Goal: Check status: Check status

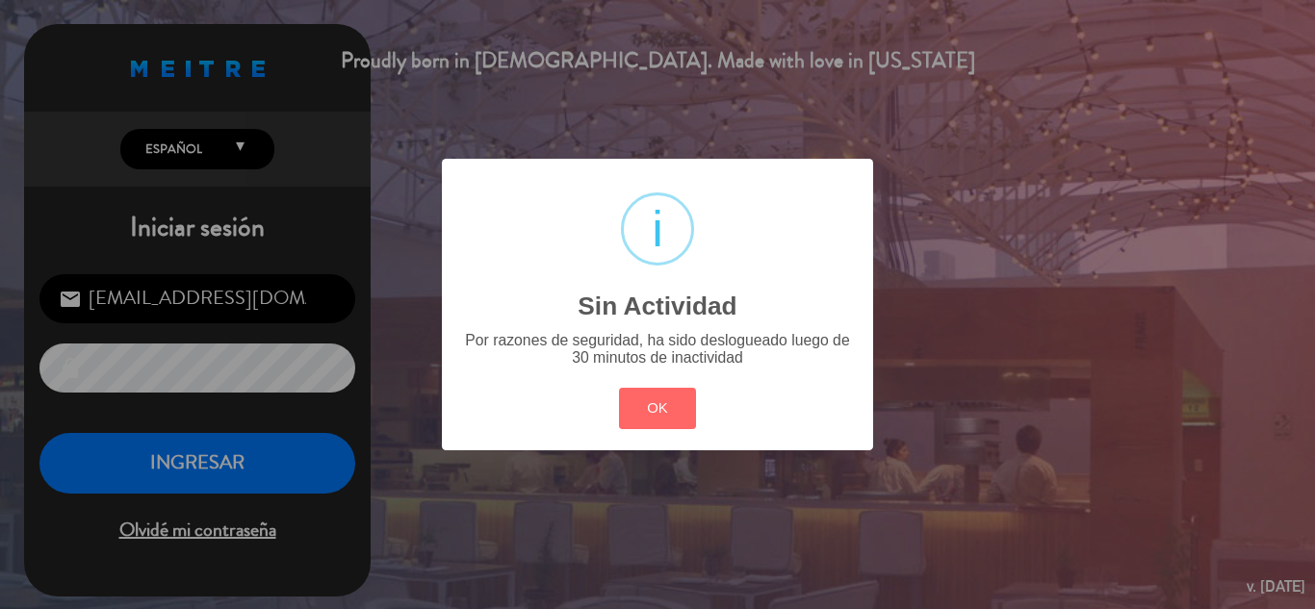
drag, startPoint x: 681, startPoint y: 404, endPoint x: 615, endPoint y: 413, distance: 66.0
click at [680, 407] on button "OK" at bounding box center [658, 408] width 78 height 41
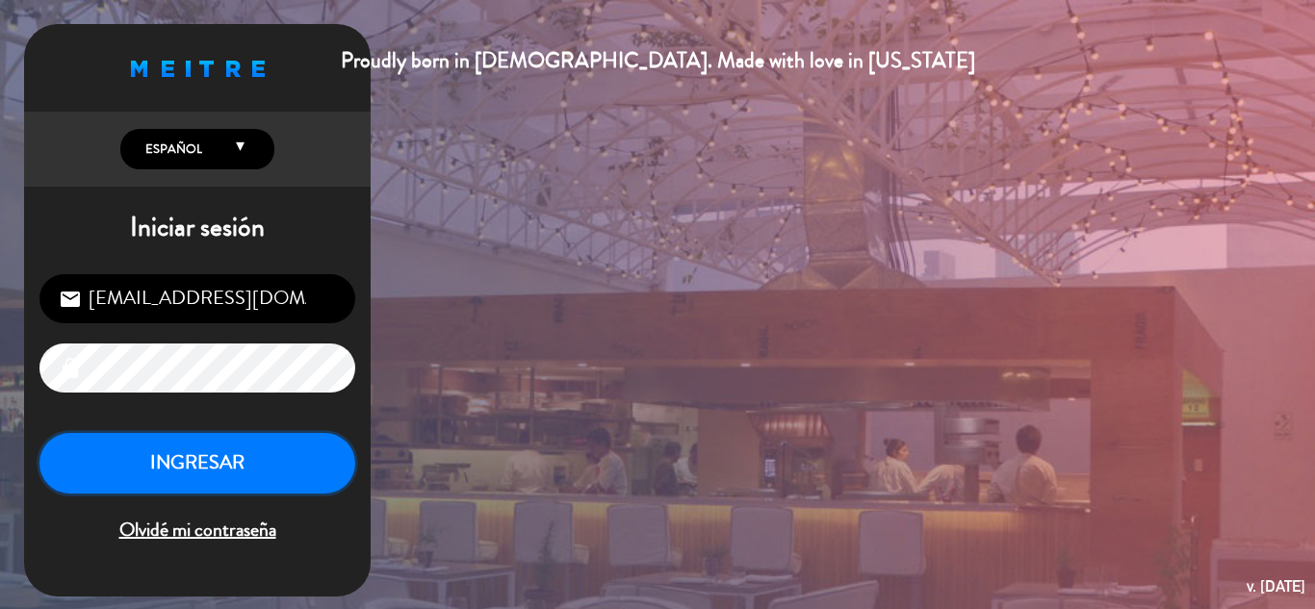
click at [275, 476] on button "INGRESAR" at bounding box center [197, 463] width 316 height 61
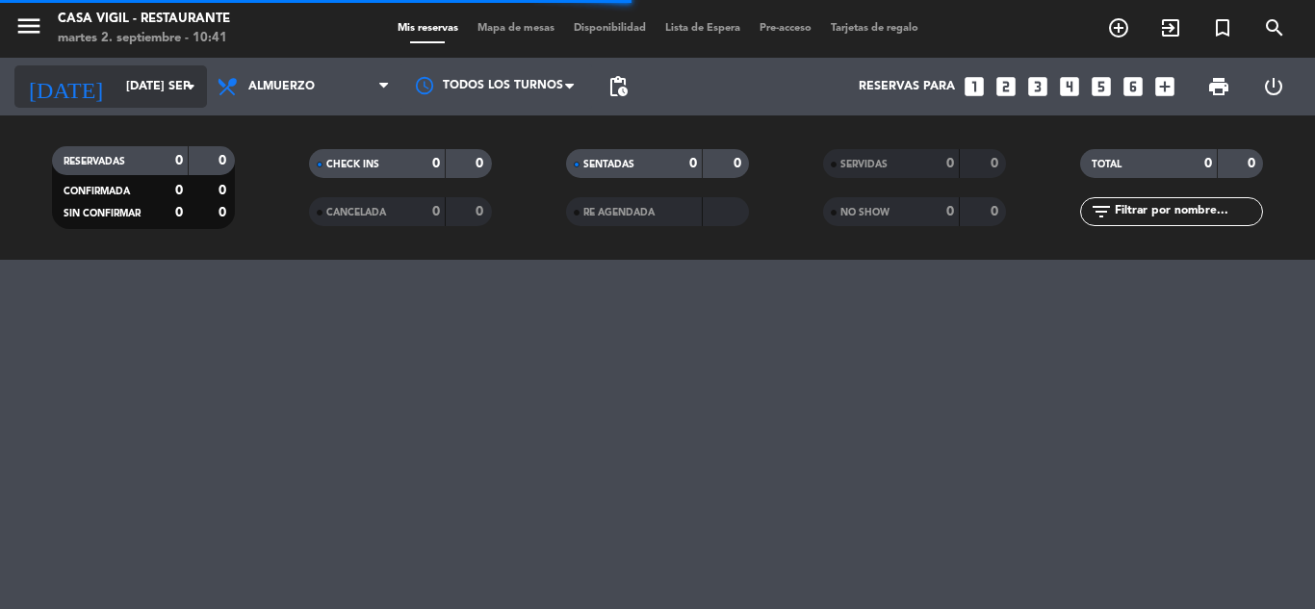
click at [193, 88] on icon "arrow_drop_down" at bounding box center [190, 86] width 23 height 23
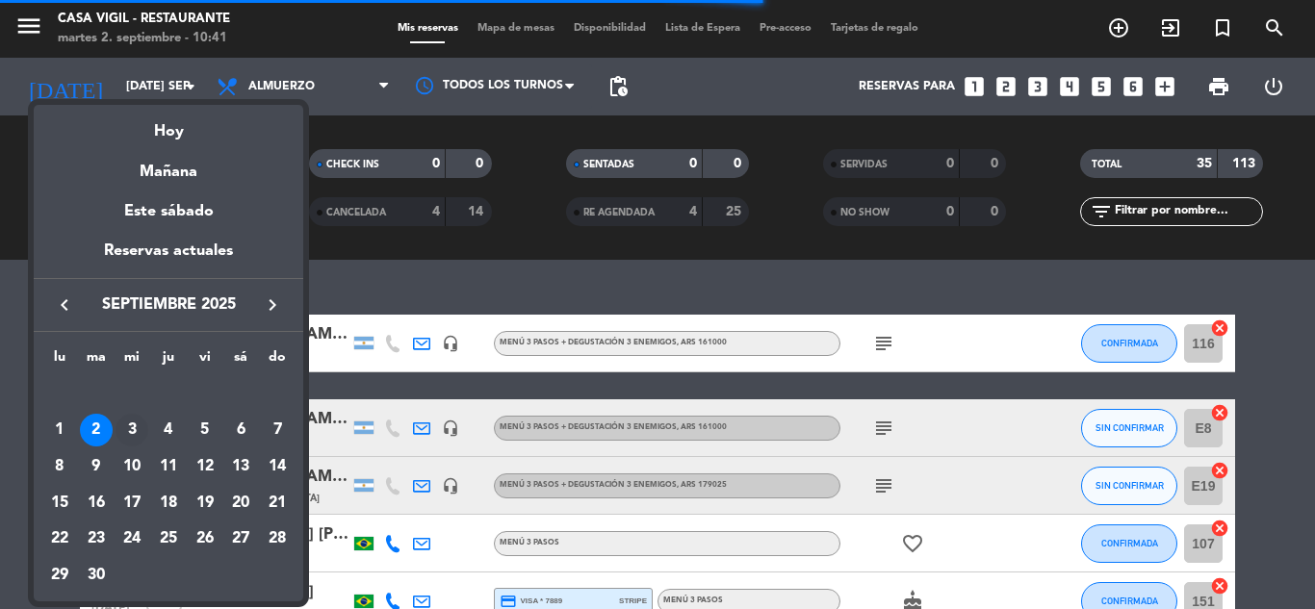
click at [125, 430] on div "3" at bounding box center [132, 430] width 33 height 33
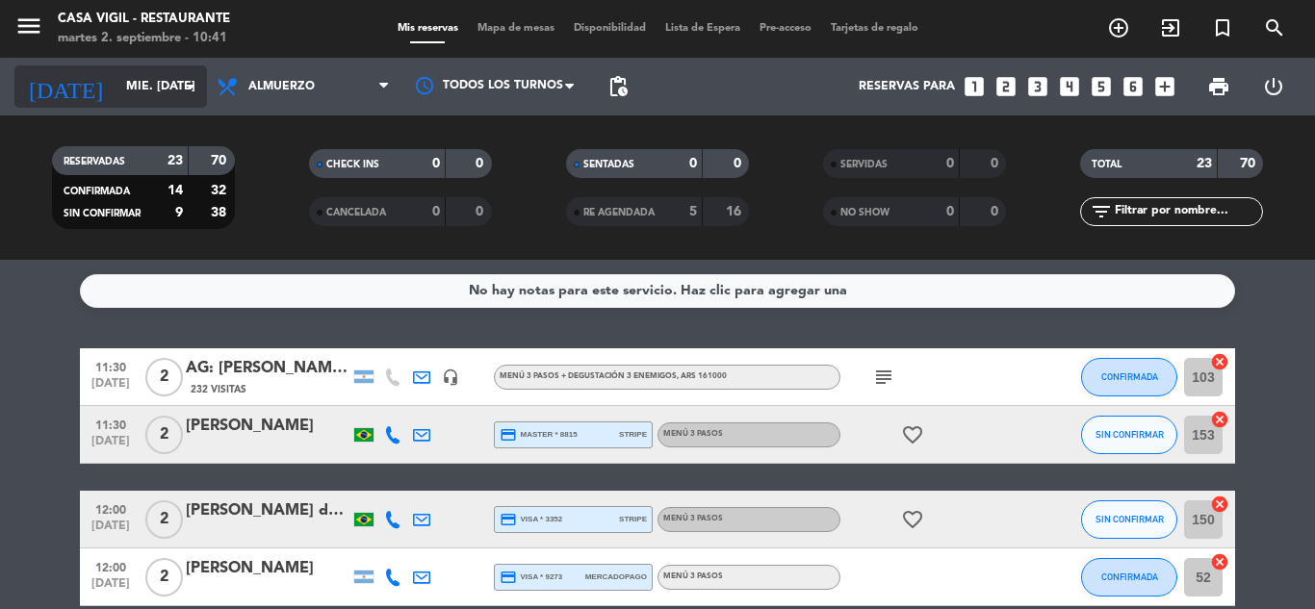
click at [196, 86] on icon "arrow_drop_down" at bounding box center [190, 86] width 23 height 23
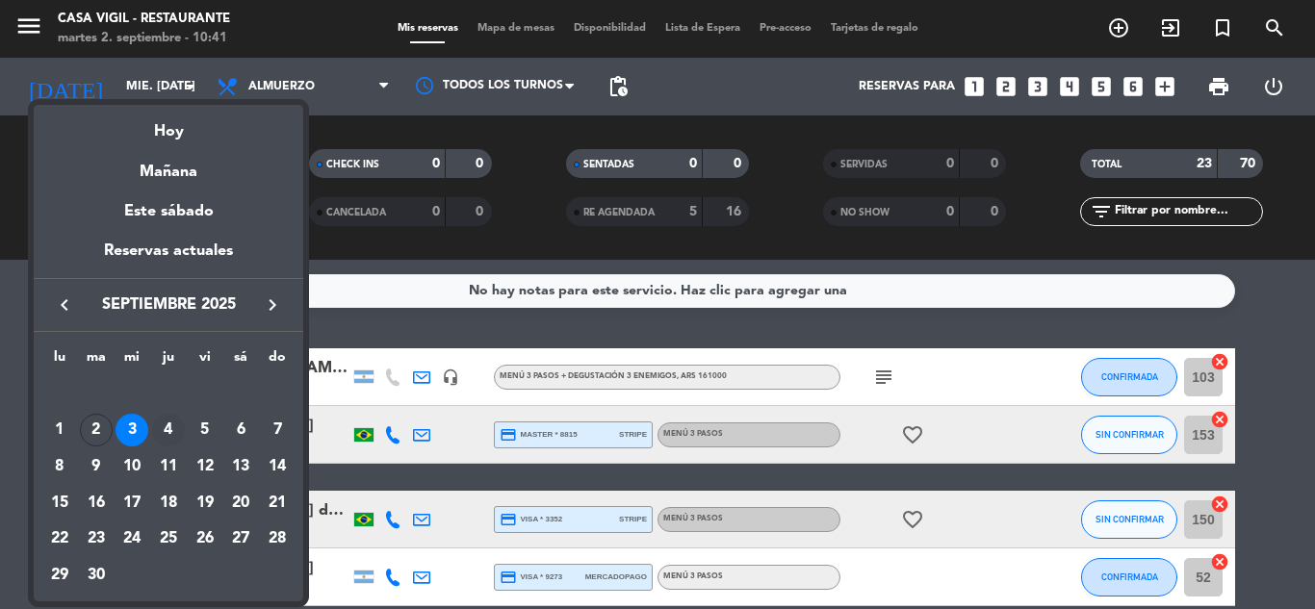
click at [167, 430] on div "4" at bounding box center [168, 430] width 33 height 33
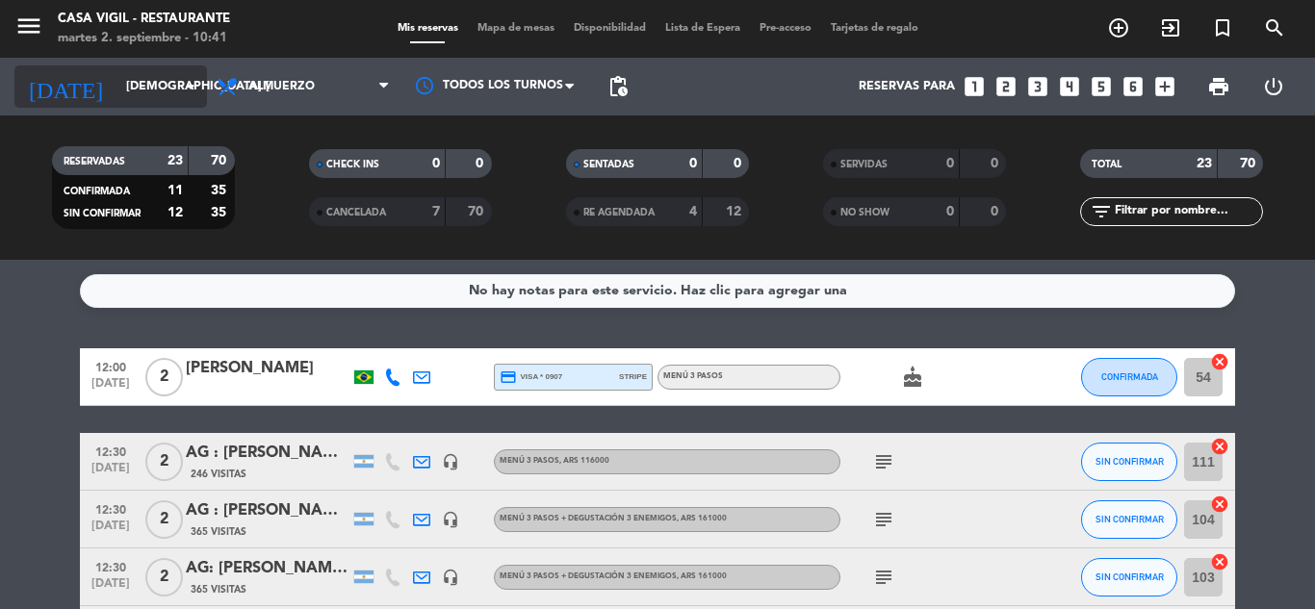
click at [192, 87] on icon "arrow_drop_down" at bounding box center [190, 86] width 23 height 23
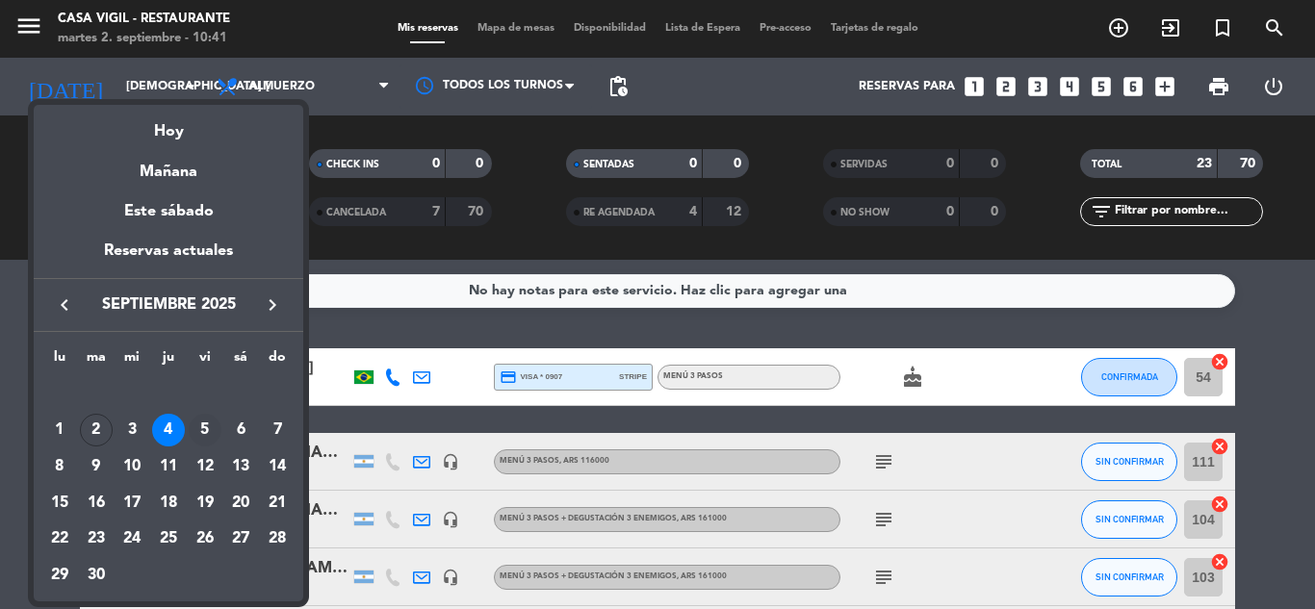
click at [204, 428] on div "5" at bounding box center [205, 430] width 33 height 33
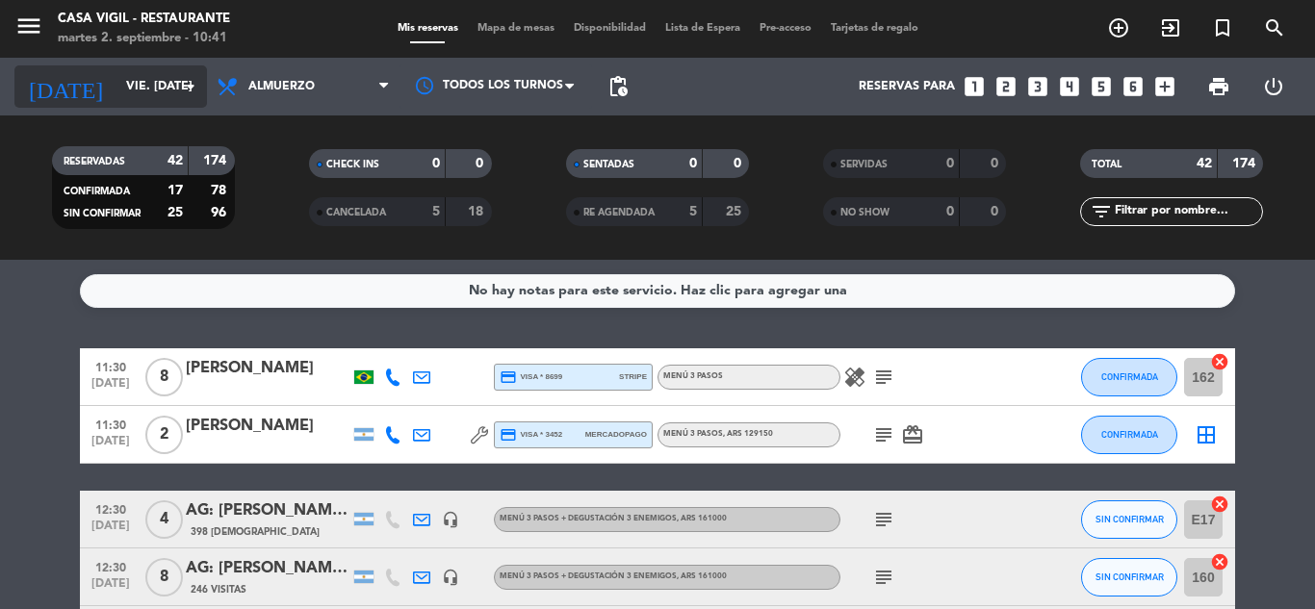
click at [187, 88] on icon "arrow_drop_down" at bounding box center [190, 86] width 23 height 23
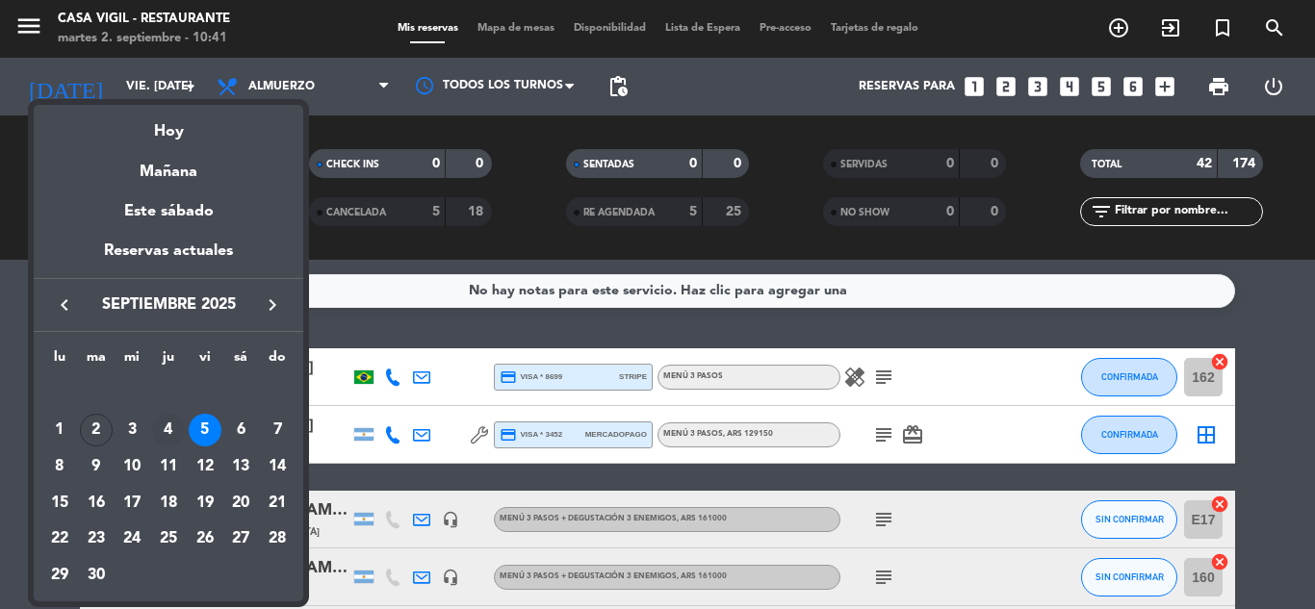
click at [166, 422] on div "4" at bounding box center [168, 430] width 33 height 33
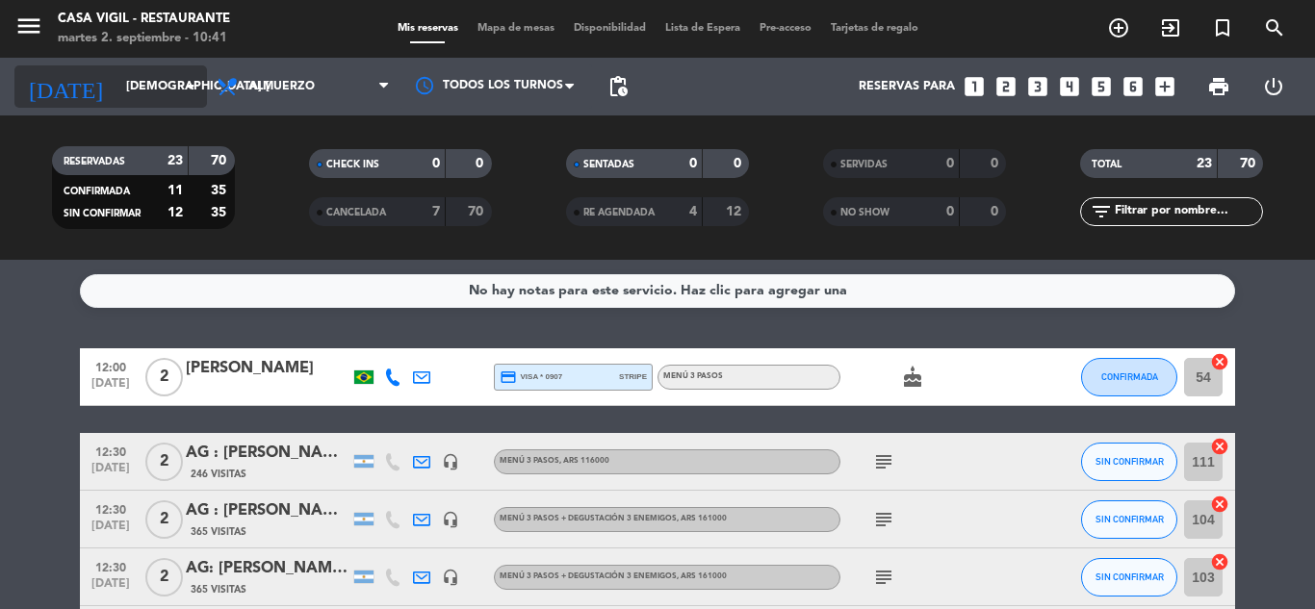
click at [198, 88] on icon "arrow_drop_down" at bounding box center [190, 86] width 23 height 23
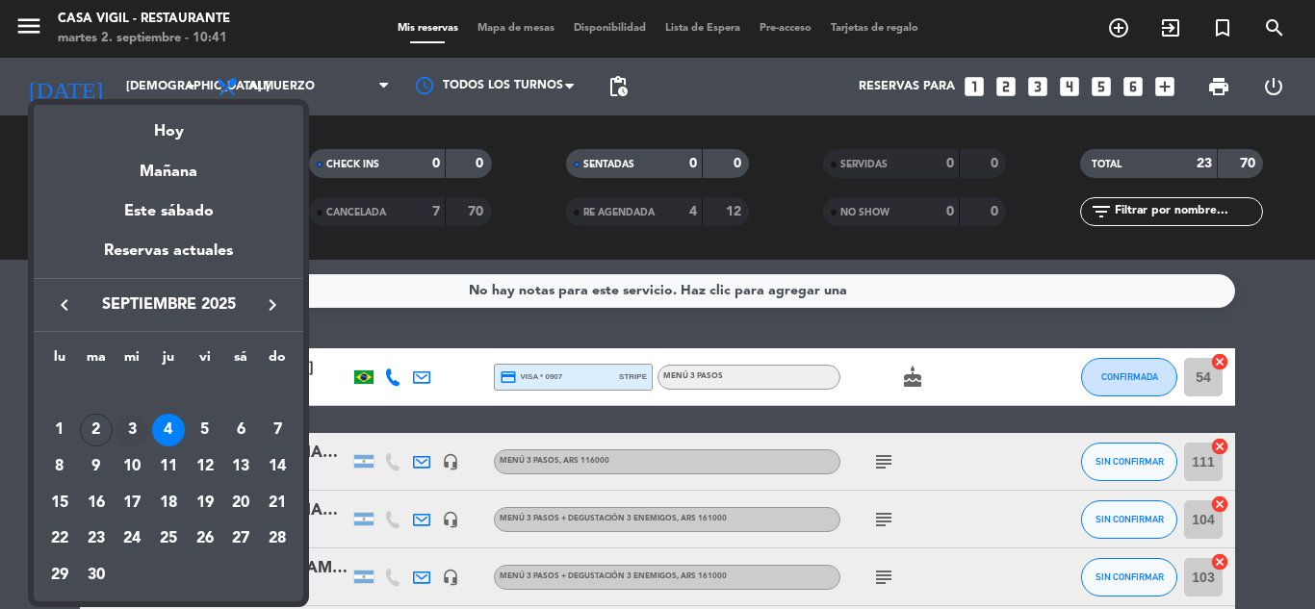
click at [127, 441] on div "3" at bounding box center [132, 430] width 33 height 33
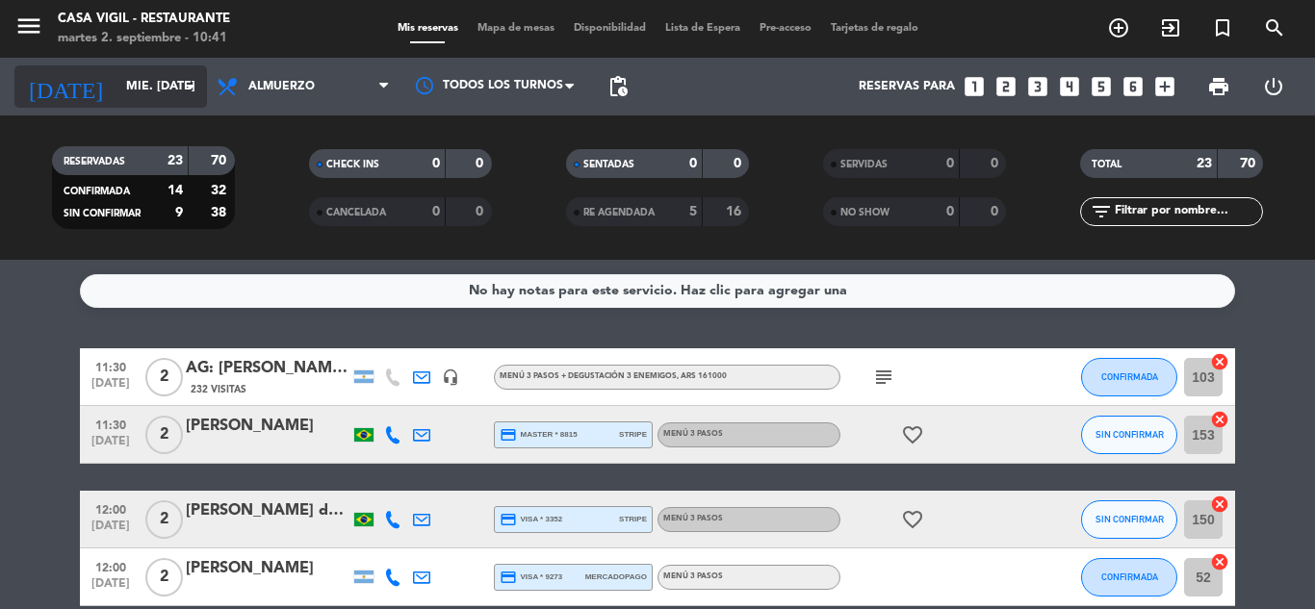
click at [198, 79] on icon "arrow_drop_down" at bounding box center [190, 86] width 23 height 23
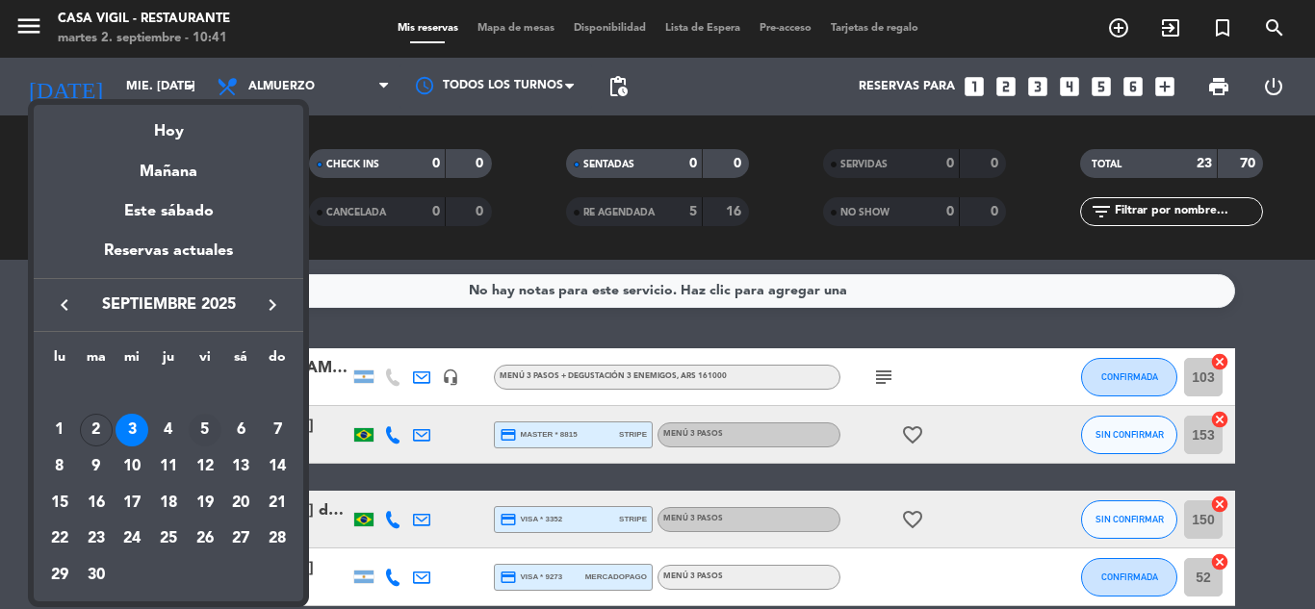
click at [204, 428] on div "5" at bounding box center [205, 430] width 33 height 33
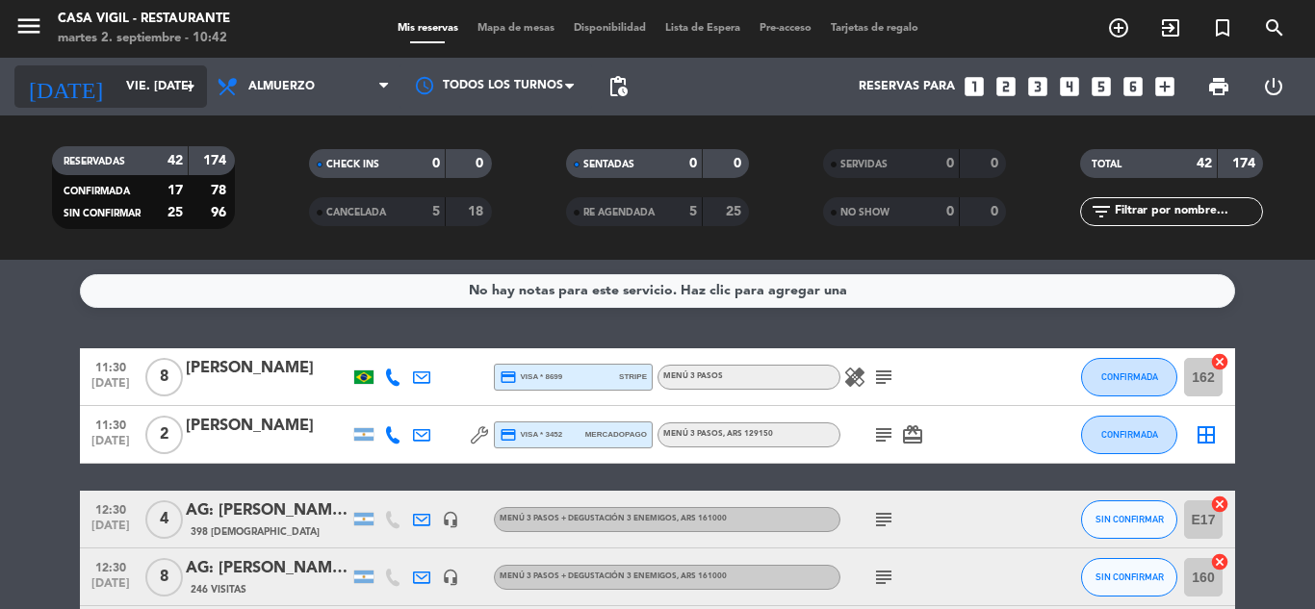
click at [189, 89] on icon "arrow_drop_down" at bounding box center [190, 86] width 23 height 23
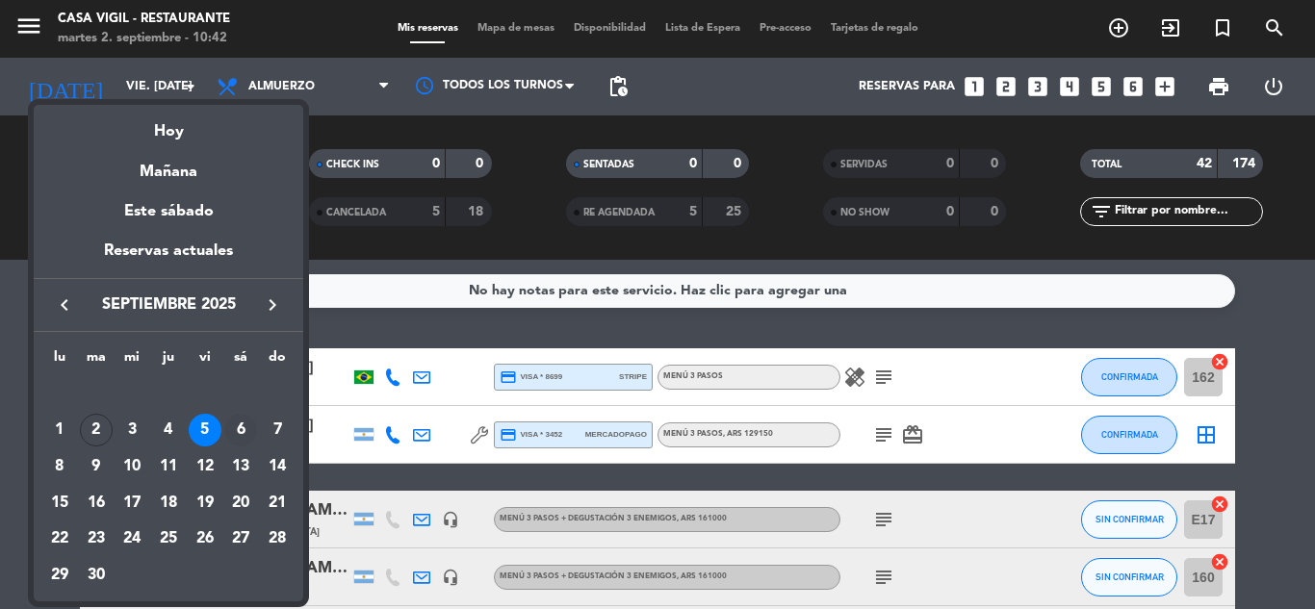
click at [239, 427] on div "6" at bounding box center [240, 430] width 33 height 33
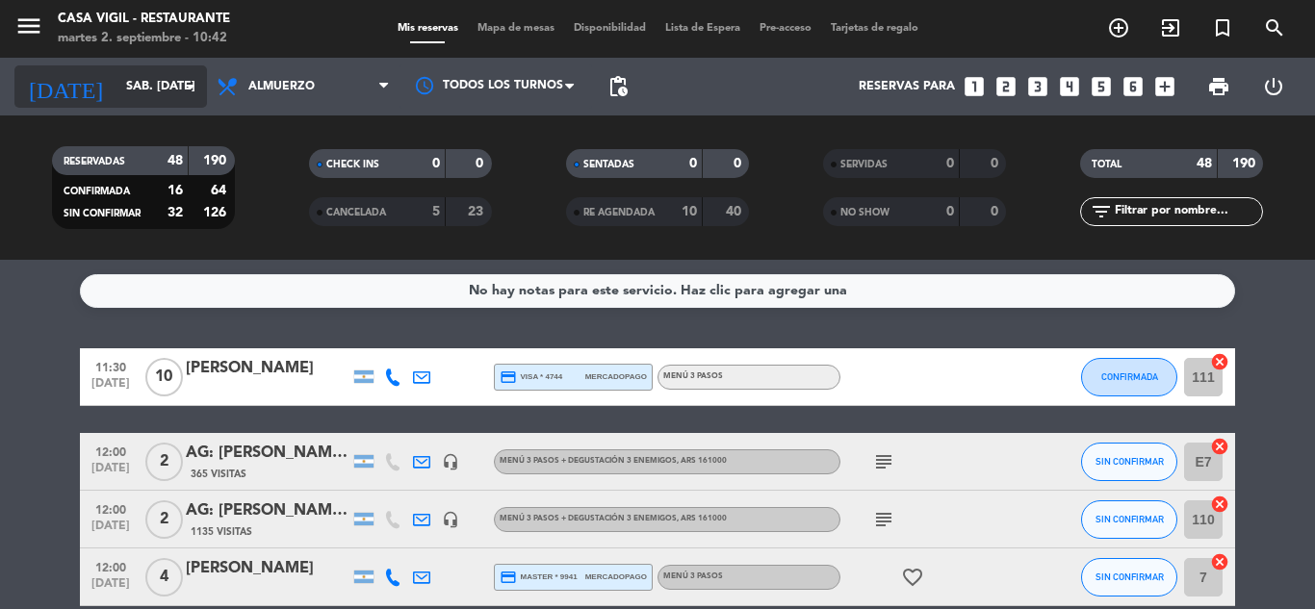
click at [187, 88] on icon "arrow_drop_down" at bounding box center [190, 86] width 23 height 23
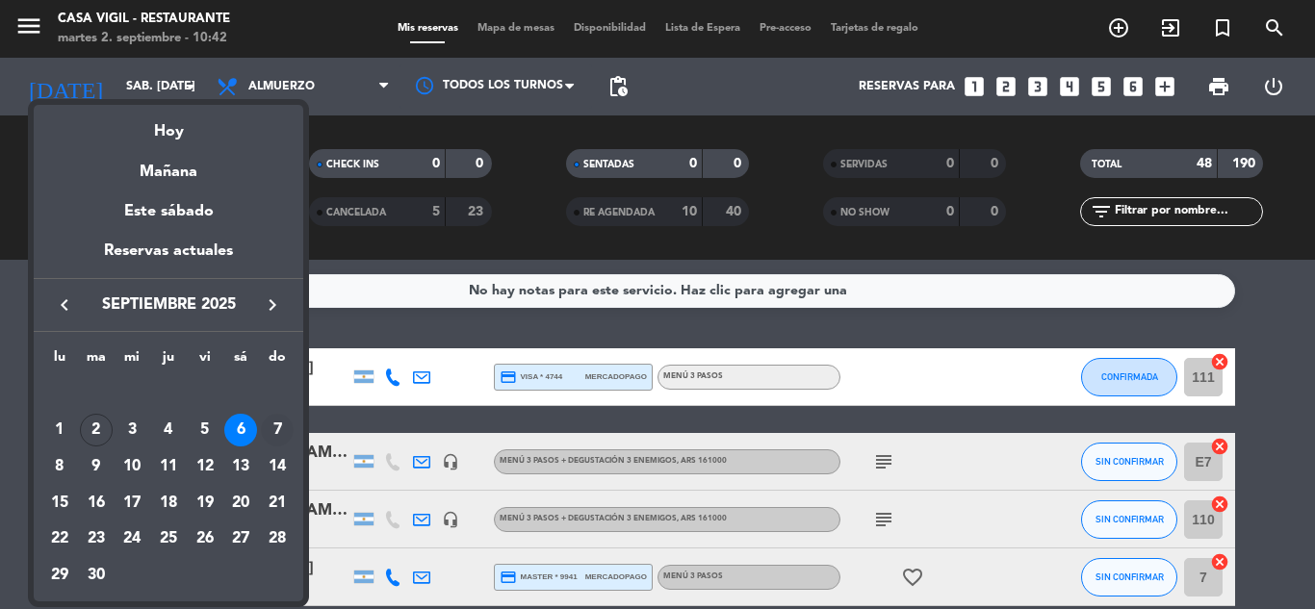
click at [274, 434] on div "7" at bounding box center [277, 430] width 33 height 33
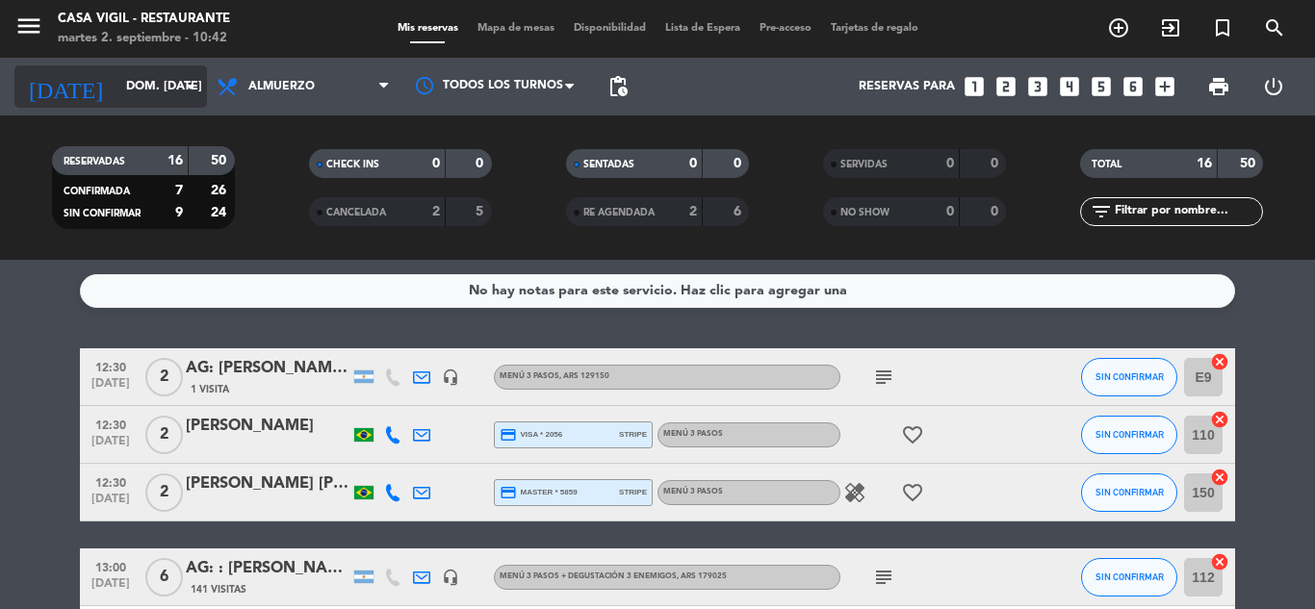
click at [197, 85] on icon "arrow_drop_down" at bounding box center [190, 86] width 23 height 23
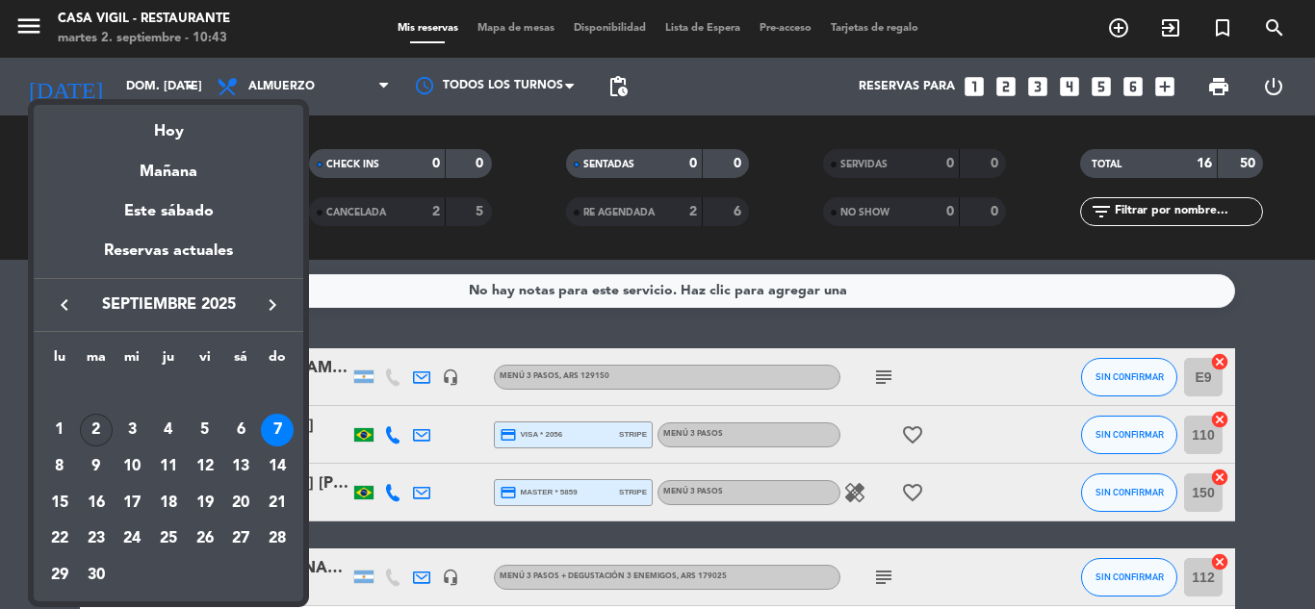
click at [86, 425] on div "2" at bounding box center [96, 430] width 33 height 33
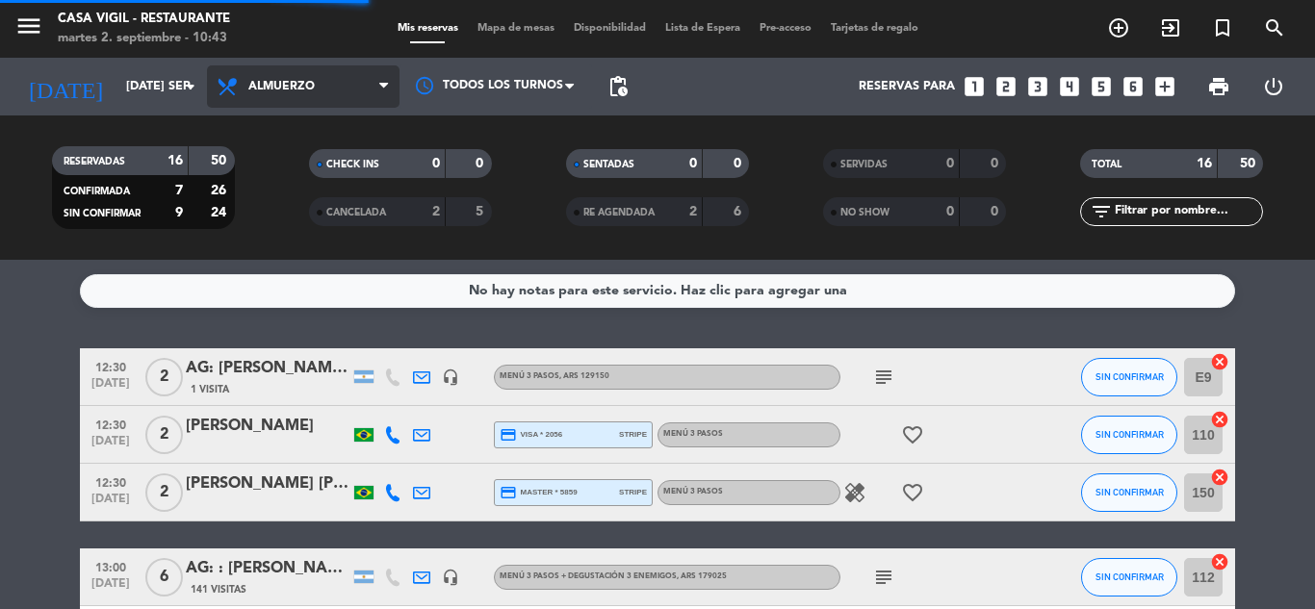
click at [368, 92] on span "Almuerzo" at bounding box center [303, 86] width 193 height 42
click at [263, 208] on div "menu Casa [PERSON_NAME] - Restaurante martes 2. septiembre - 10:43 Mis reservas…" at bounding box center [657, 130] width 1315 height 260
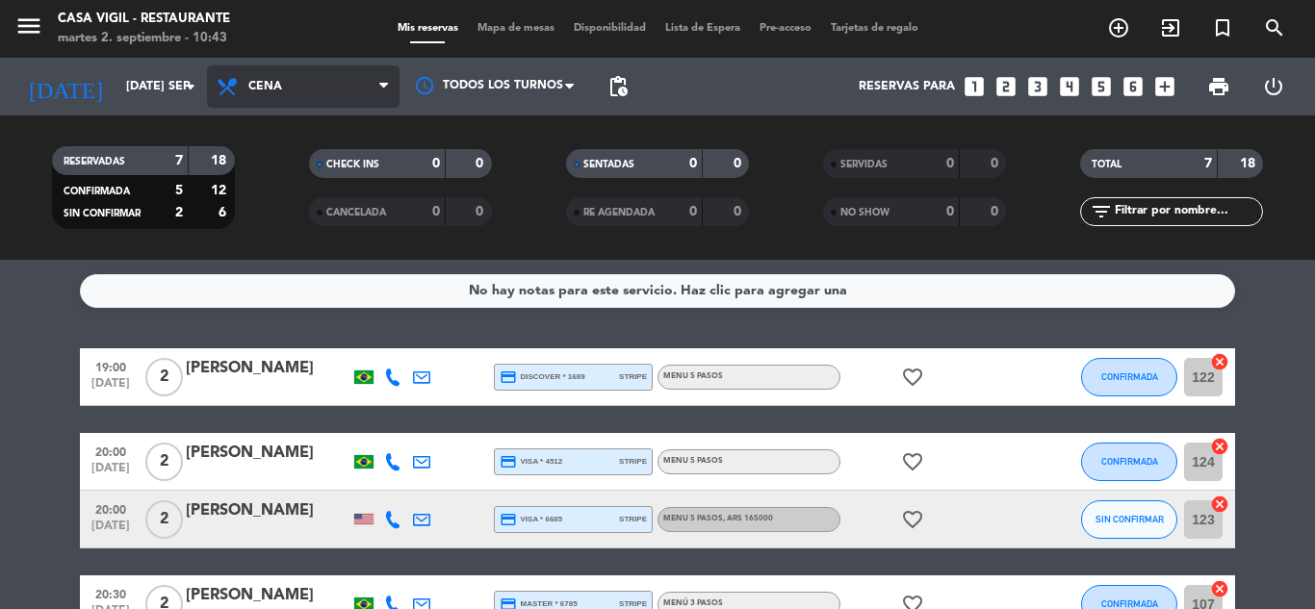
click at [381, 93] on icon at bounding box center [383, 86] width 9 height 15
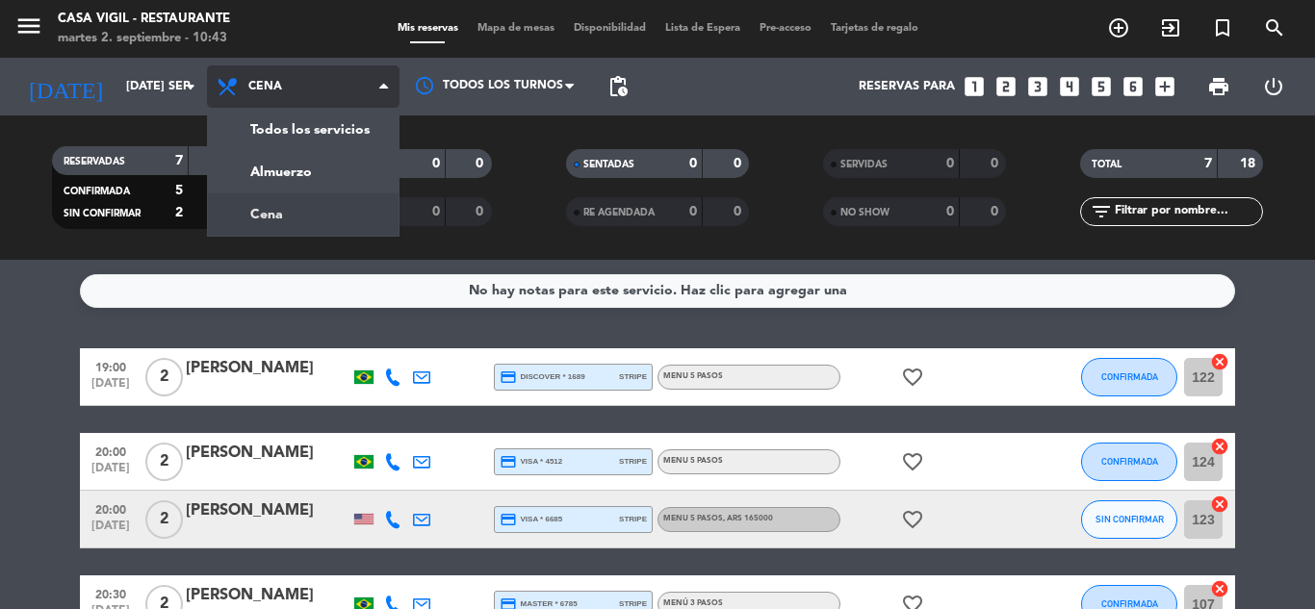
click at [381, 93] on icon at bounding box center [383, 86] width 9 height 15
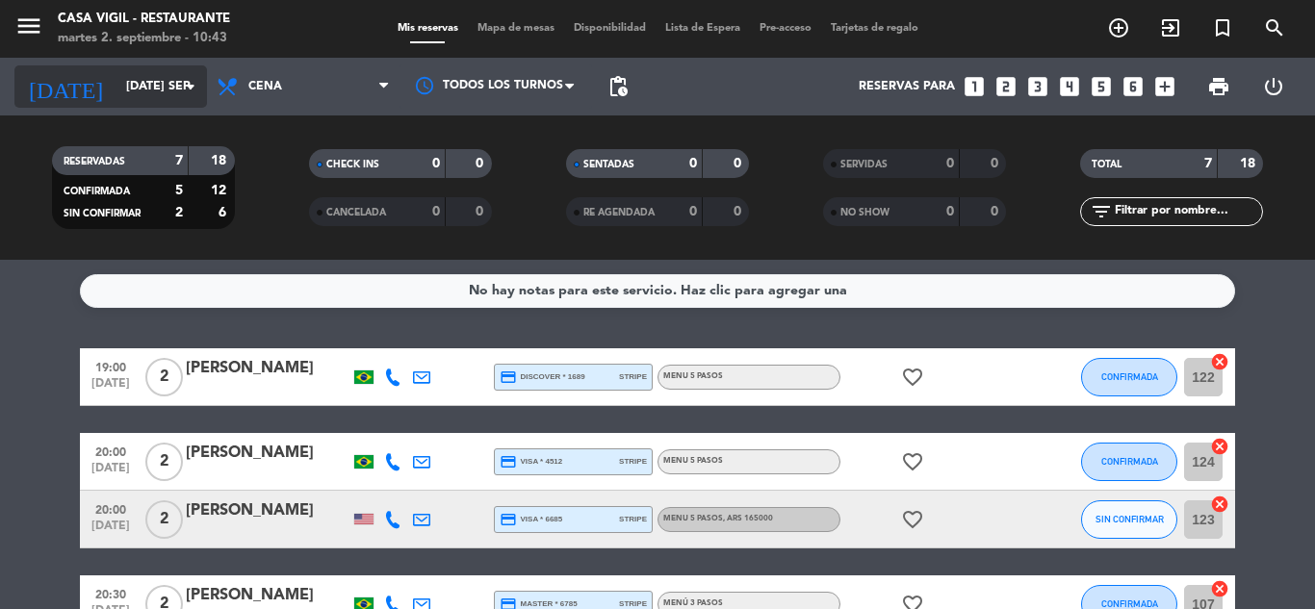
click at [194, 82] on icon "arrow_drop_down" at bounding box center [190, 86] width 23 height 23
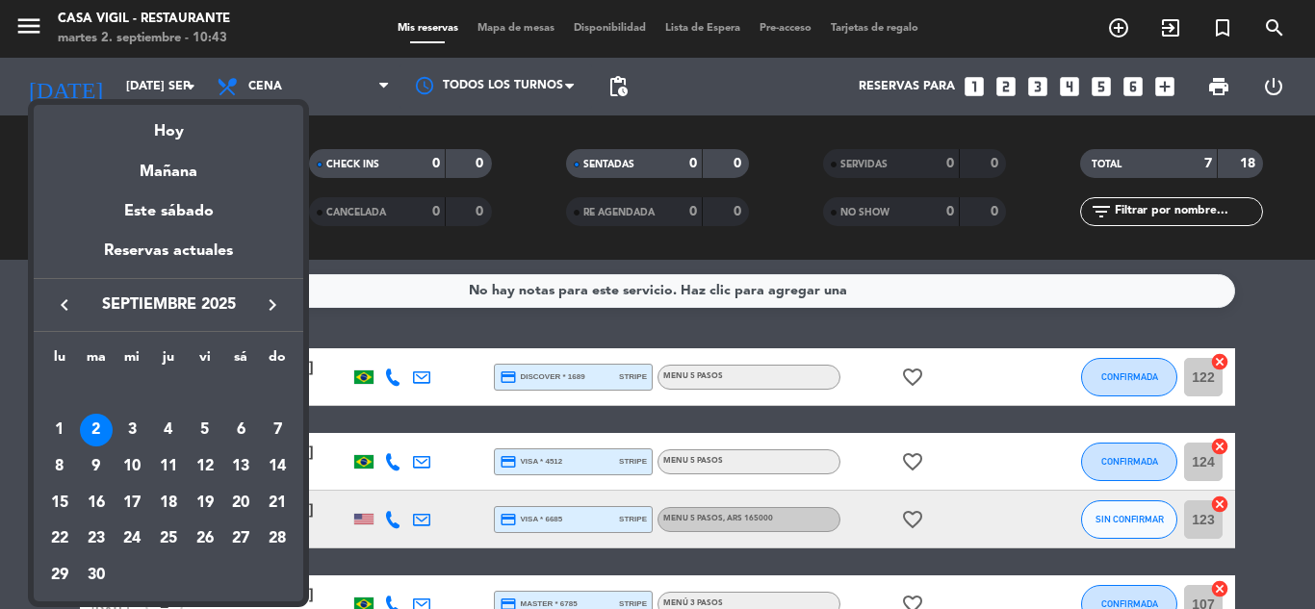
click at [131, 427] on div "3" at bounding box center [132, 430] width 33 height 33
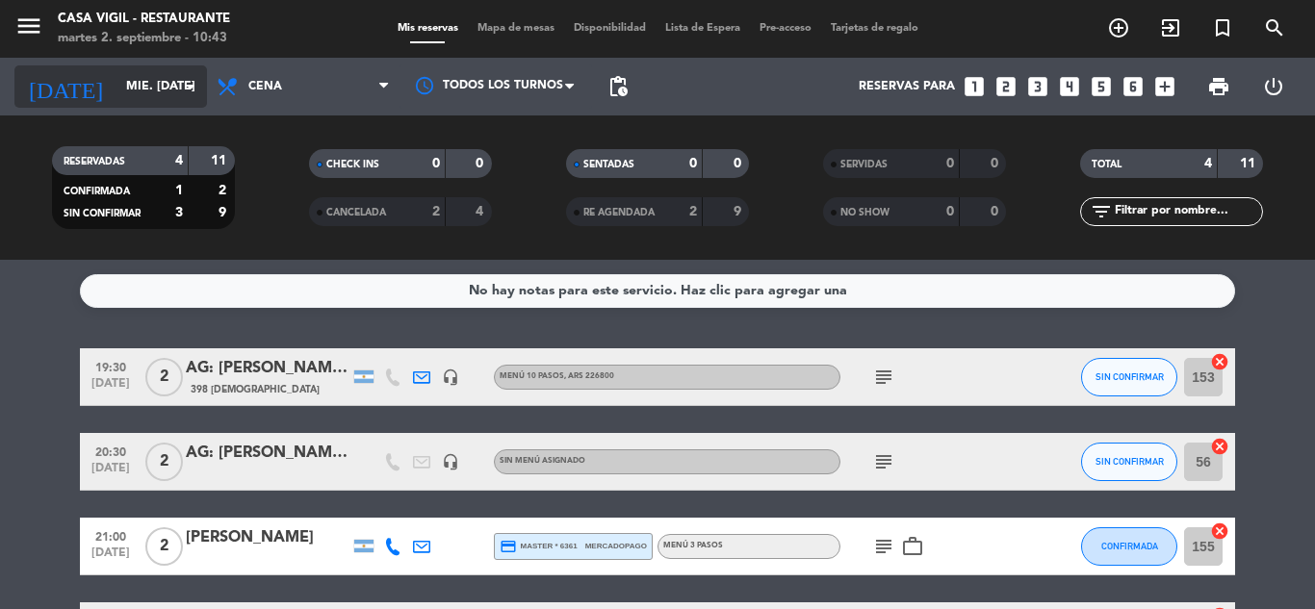
click at [194, 86] on icon "arrow_drop_down" at bounding box center [190, 86] width 23 height 23
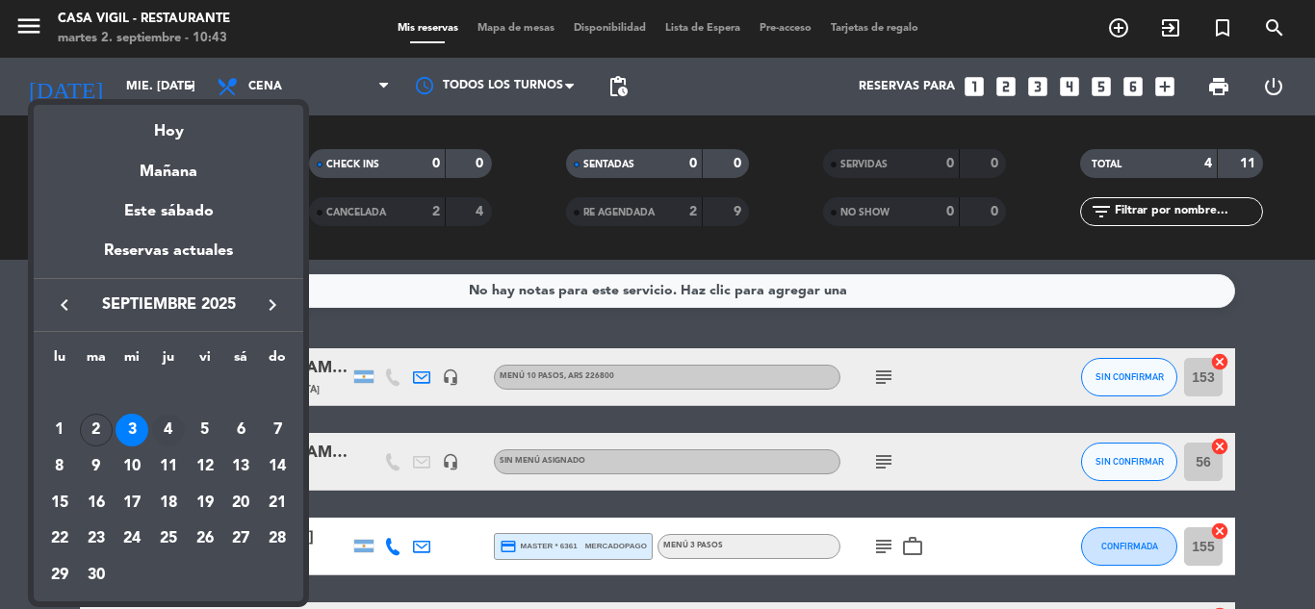
click at [166, 427] on div "4" at bounding box center [168, 430] width 33 height 33
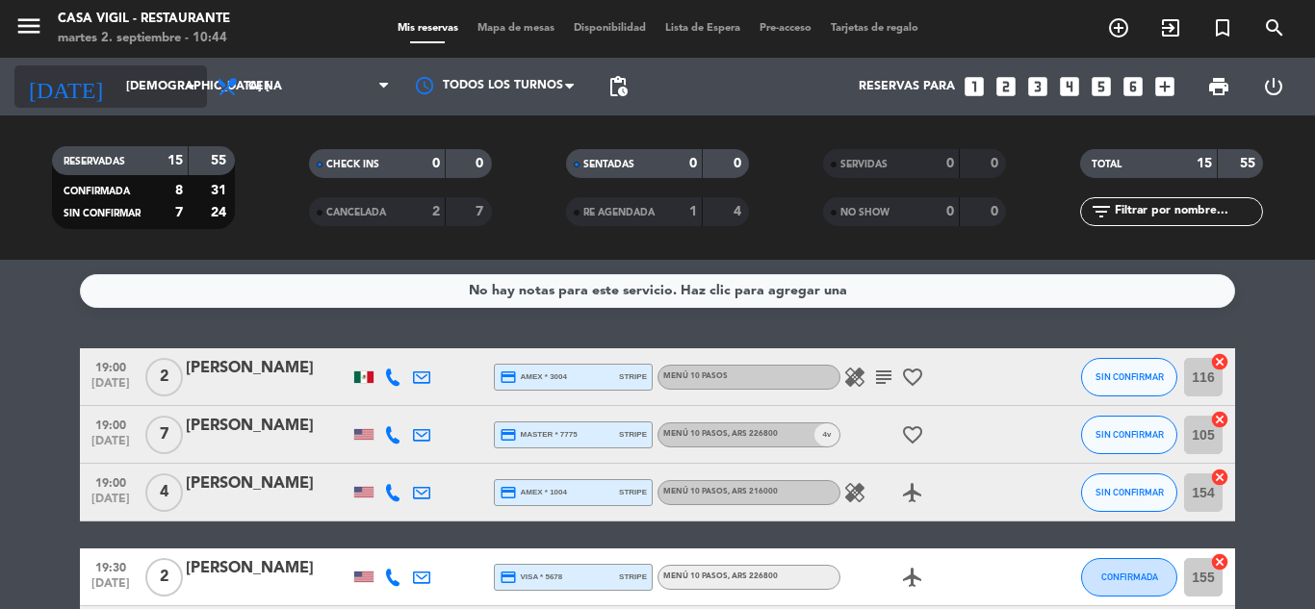
click at [189, 87] on icon "arrow_drop_down" at bounding box center [190, 86] width 23 height 23
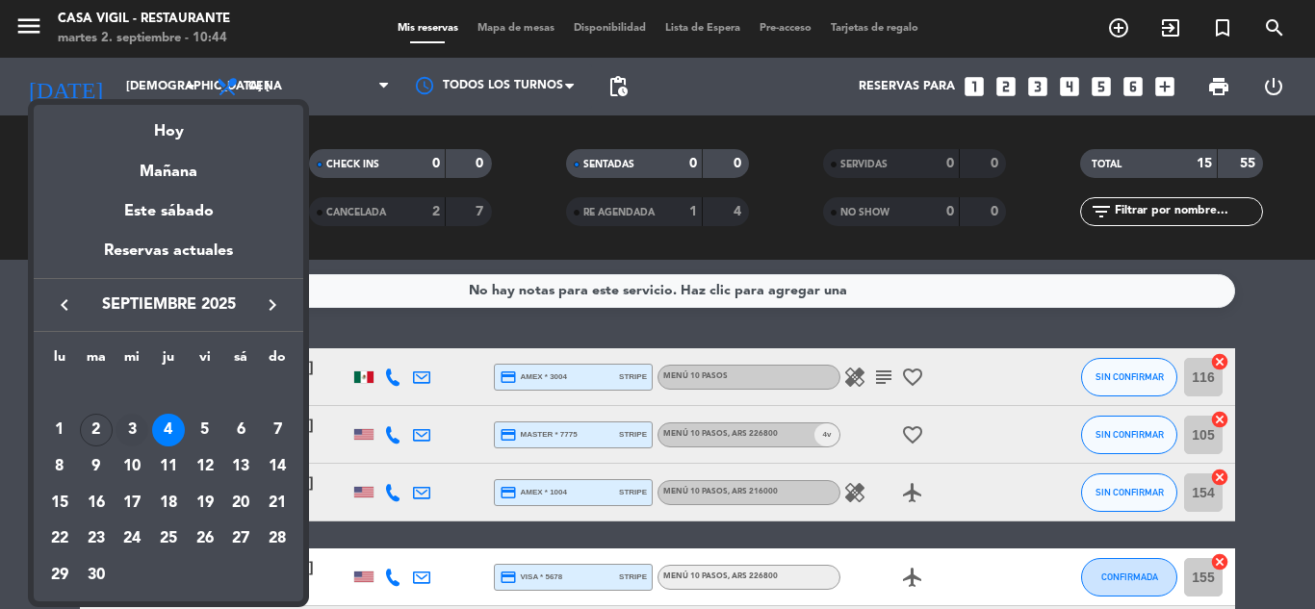
click at [131, 429] on div "3" at bounding box center [132, 430] width 33 height 33
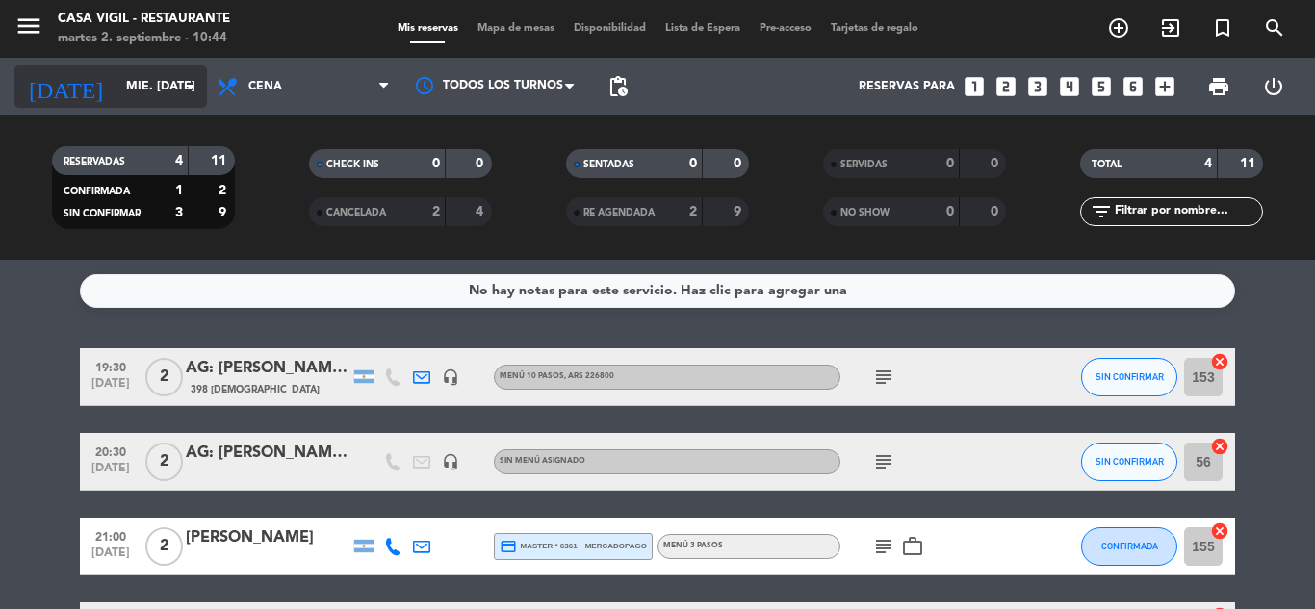
click at [194, 88] on icon "arrow_drop_down" at bounding box center [190, 86] width 23 height 23
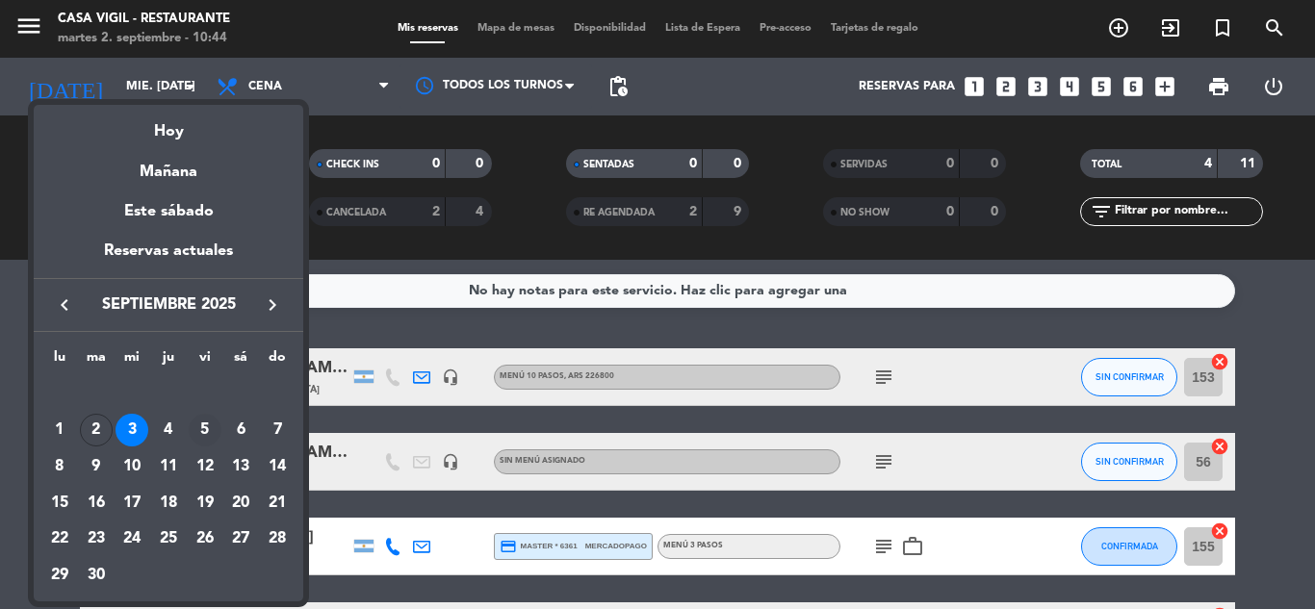
click at [213, 428] on div "5" at bounding box center [205, 430] width 33 height 33
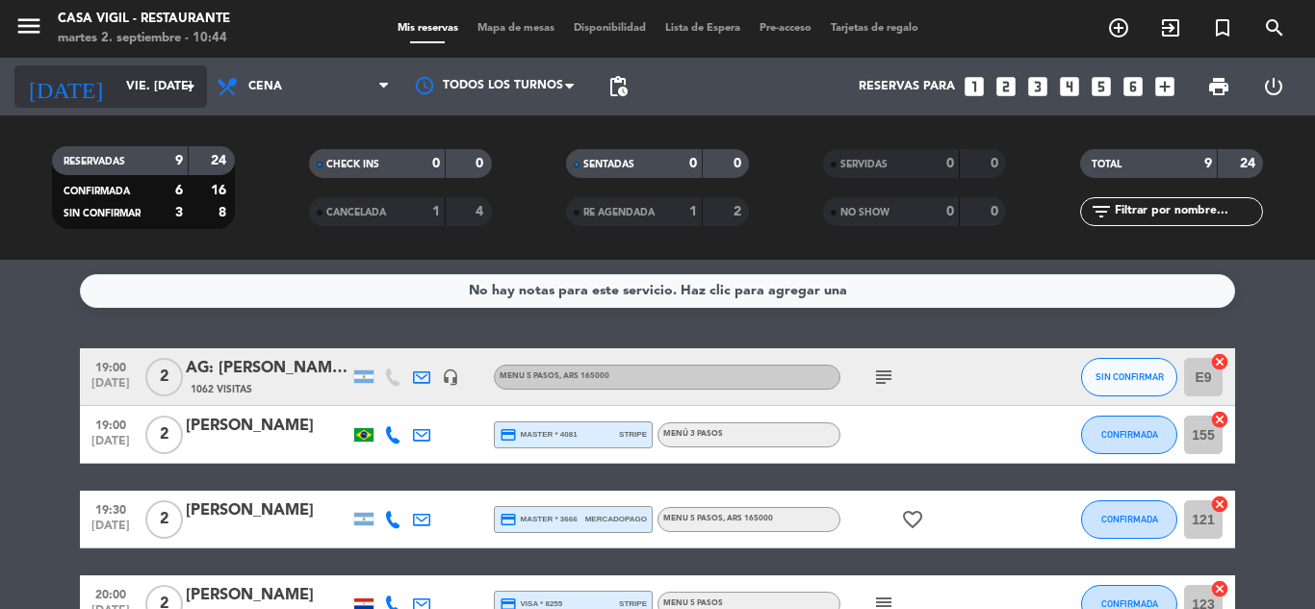
click at [193, 83] on icon "arrow_drop_down" at bounding box center [190, 86] width 23 height 23
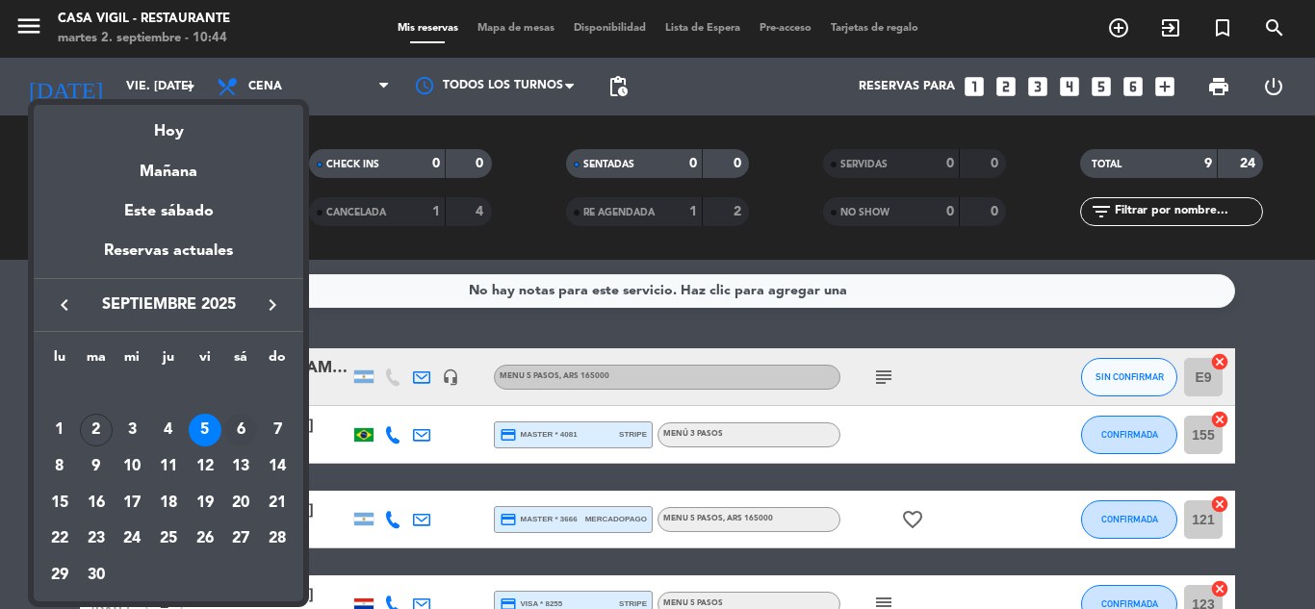
click at [244, 423] on div "6" at bounding box center [240, 430] width 33 height 33
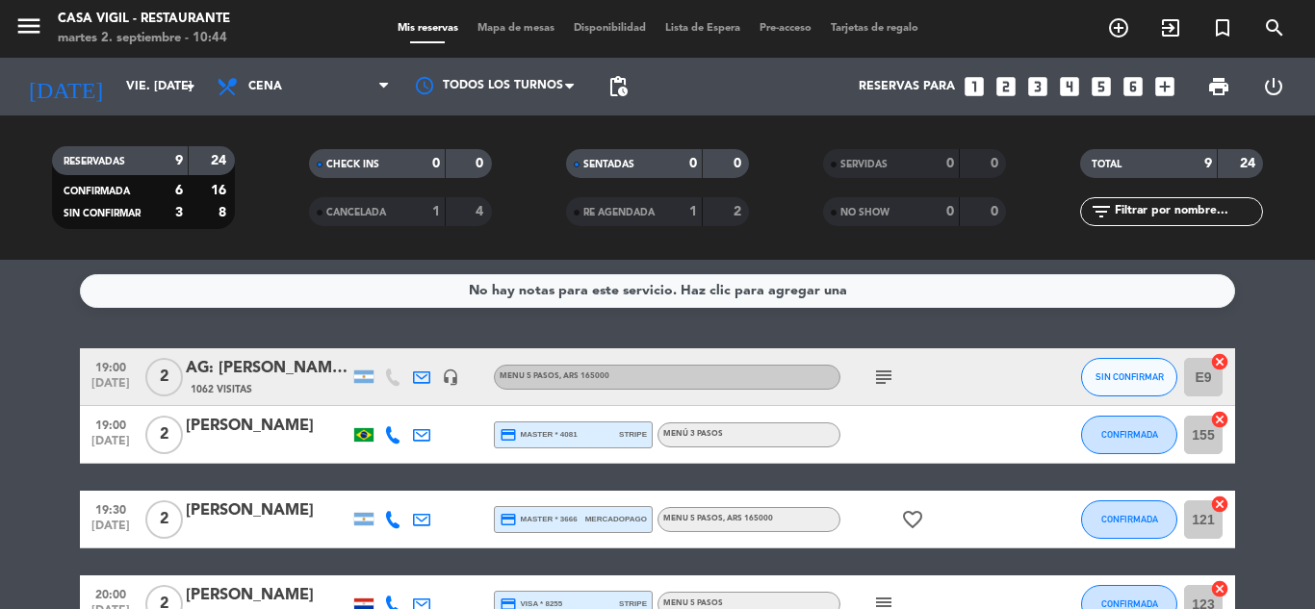
type input "sáb. [DATE]"
click at [246, 423] on div "[PERSON_NAME]" at bounding box center [268, 426] width 164 height 25
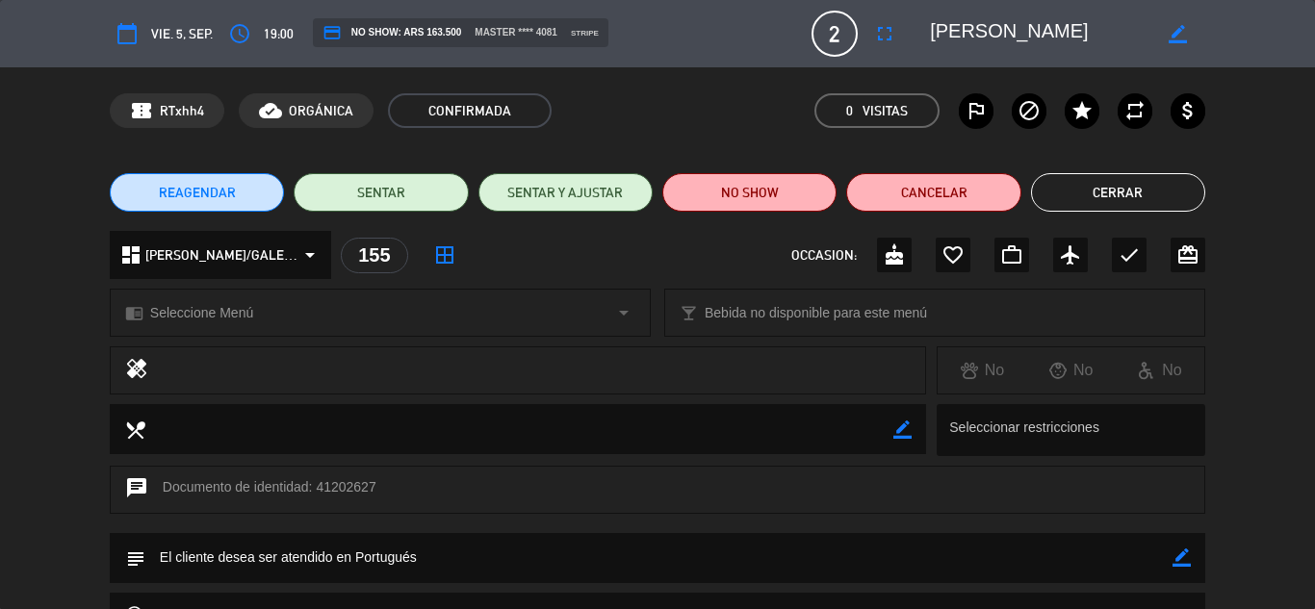
type input "[EMAIL_ADDRESS][DOMAIN_NAME]"
